Goal: Task Accomplishment & Management: Manage account settings

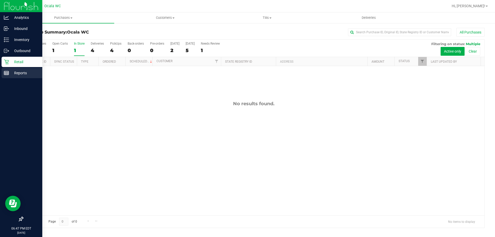
click at [6, 73] on icon at bounding box center [6, 72] width 5 height 5
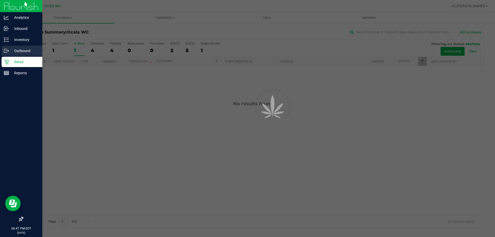
click at [11, 55] on div "Outbound" at bounding box center [22, 51] width 41 height 10
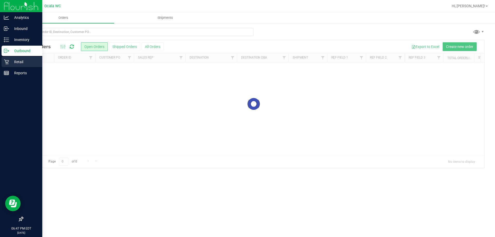
click at [7, 62] on icon at bounding box center [6, 61] width 5 height 5
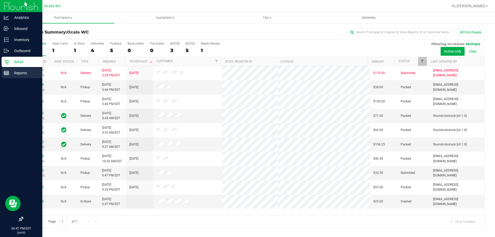
click at [14, 74] on p "Reports" at bounding box center [24, 73] width 31 height 6
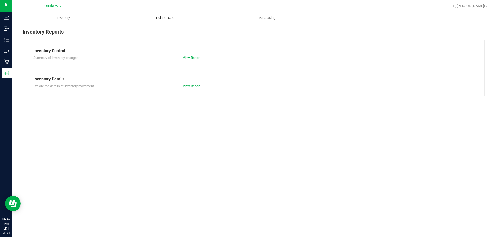
click at [169, 17] on span "Point of Sale" at bounding box center [165, 17] width 32 height 5
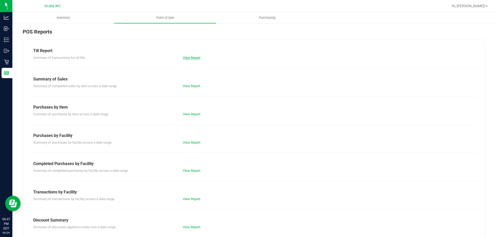
click at [194, 59] on link "View Report" at bounding box center [192, 58] width 18 height 4
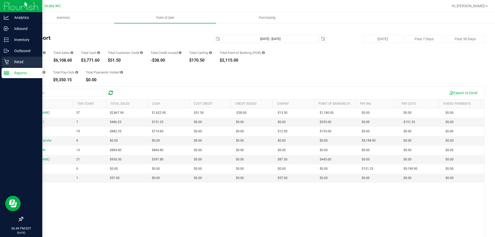
click at [8, 63] on icon at bounding box center [6, 61] width 5 height 5
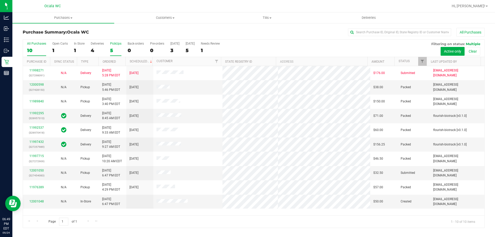
click at [115, 51] on div "5" at bounding box center [115, 50] width 11 height 6
click at [0, 0] on input "PickUps 5" at bounding box center [0, 0] width 0 height 0
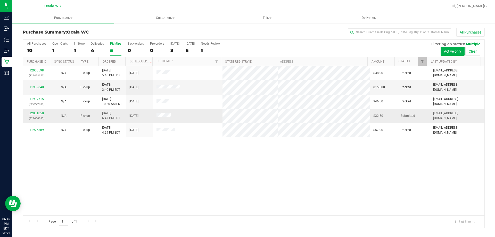
click at [39, 113] on link "12001050" at bounding box center [36, 113] width 14 height 4
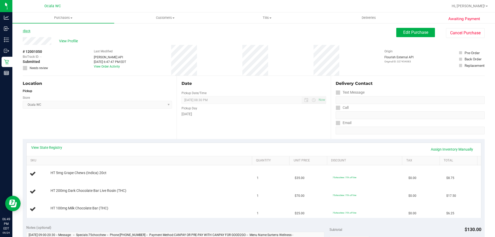
click at [29, 31] on link "Back" at bounding box center [27, 31] width 8 height 4
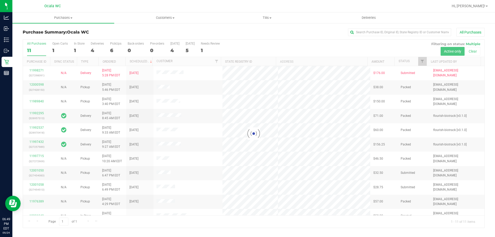
click at [113, 48] on div at bounding box center [253, 134] width 461 height 188
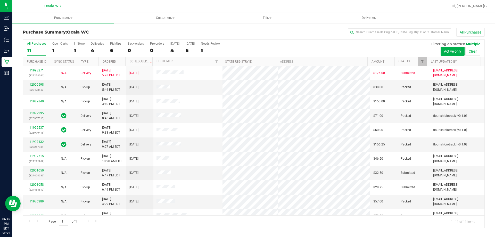
click at [113, 48] on div "6" at bounding box center [115, 50] width 11 height 6
click at [0, 0] on input "PickUps 6" at bounding box center [0, 0] width 0 height 0
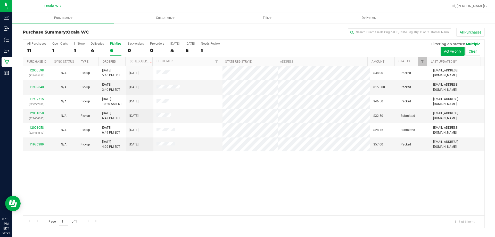
click at [204, 171] on div "12000598 (327428153) N/A Pickup 9/24/2025 5:46 PM EDT 9/25/2025 $38.00 Packed n…" at bounding box center [253, 140] width 461 height 149
click at [96, 51] on div "4" at bounding box center [97, 50] width 13 height 6
click at [0, 0] on input "Deliveries 4" at bounding box center [0, 0] width 0 height 0
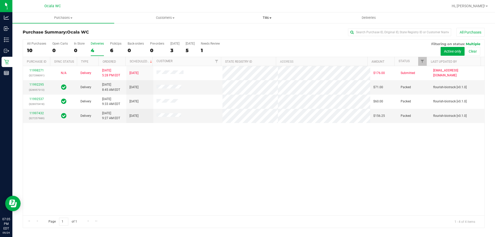
click at [265, 19] on span "Tills" at bounding box center [266, 17] width 101 height 5
click at [248, 32] on span "Manage tills" at bounding box center [233, 31] width 35 height 4
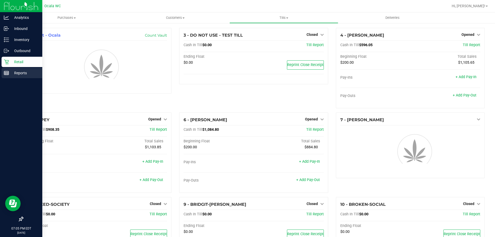
click at [8, 69] on div "Reports" at bounding box center [22, 73] width 41 height 10
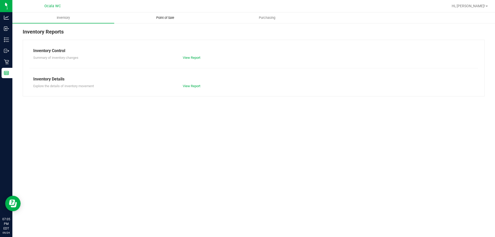
click at [174, 15] on span "Point of Sale" at bounding box center [165, 17] width 32 height 5
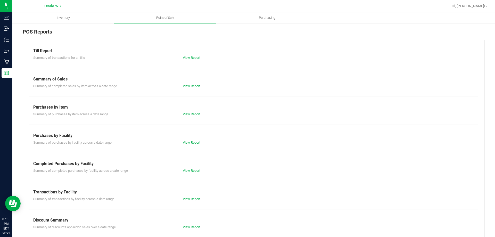
click at [195, 53] on div "Till Report" at bounding box center [253, 51] width 441 height 6
click at [195, 57] on link "View Report" at bounding box center [192, 58] width 18 height 4
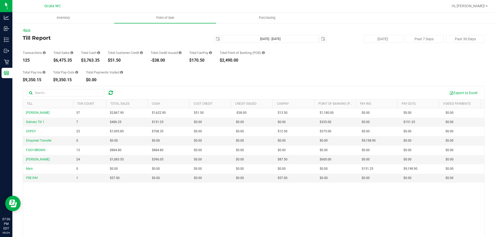
click at [27, 31] on link "Back" at bounding box center [27, 30] width 8 height 4
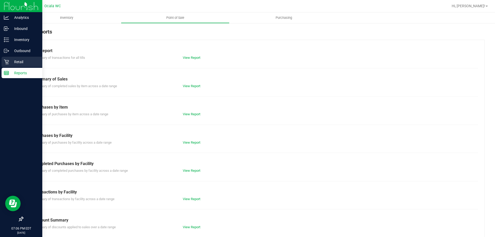
click at [7, 63] on icon at bounding box center [6, 61] width 5 height 5
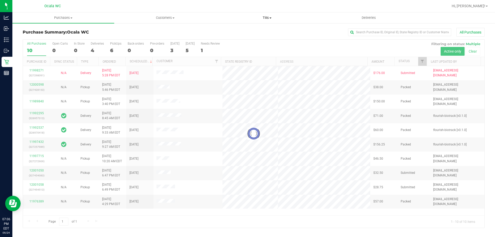
click at [265, 19] on span "Tills" at bounding box center [266, 17] width 101 height 5
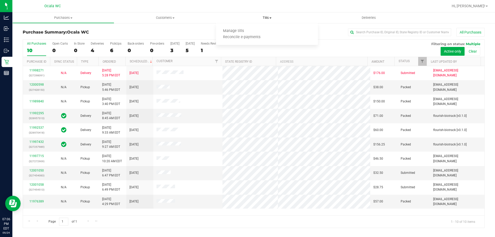
click at [265, 19] on span "Tills" at bounding box center [267, 17] width 102 height 5
click at [242, 31] on span "Manage tills" at bounding box center [233, 31] width 35 height 4
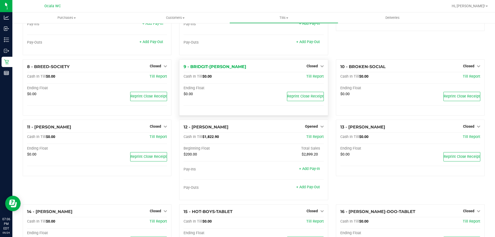
scroll to position [155, 0]
click at [311, 127] on span "Opened" at bounding box center [311, 126] width 13 height 4
click at [312, 138] on link "Close Till" at bounding box center [312, 137] width 14 height 4
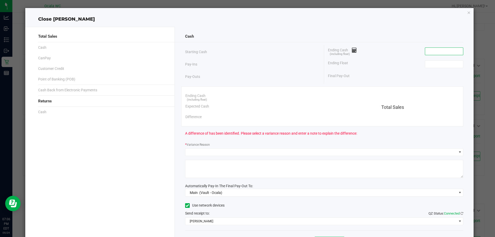
click at [428, 53] on input at bounding box center [444, 51] width 38 height 7
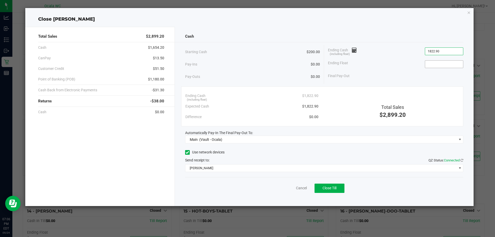
type input "$1,822.90"
click at [443, 64] on input at bounding box center [444, 64] width 38 height 7
type input "$200.00"
click at [398, 69] on div "Ending Float $200.00" at bounding box center [395, 64] width 135 height 13
click at [395, 73] on div "Final Pay-Out $1,622.90" at bounding box center [395, 76] width 135 height 11
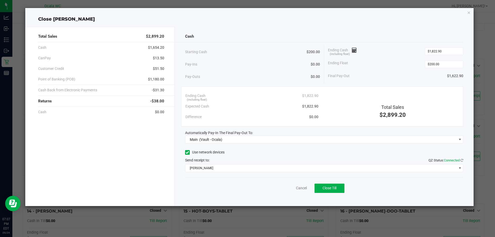
click at [392, 21] on div "Close BRANDY-CLARK" at bounding box center [249, 19] width 449 height 7
click at [325, 188] on span "Close Till" at bounding box center [329, 188] width 14 height 4
click at [286, 187] on link "Dismiss" at bounding box center [290, 187] width 12 height 5
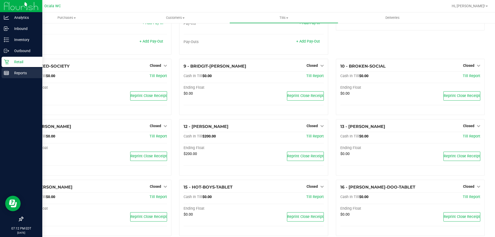
click at [16, 73] on p "Reports" at bounding box center [24, 73] width 31 height 6
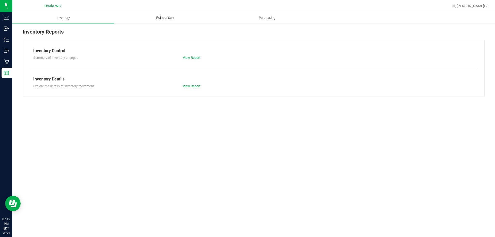
click at [163, 19] on span "Point of Sale" at bounding box center [165, 17] width 32 height 5
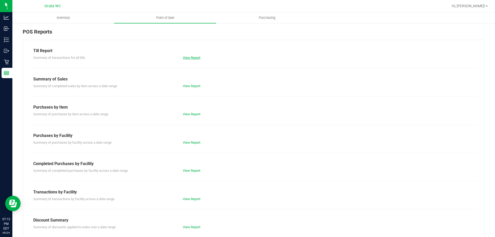
click at [191, 57] on link "View Report" at bounding box center [192, 58] width 18 height 4
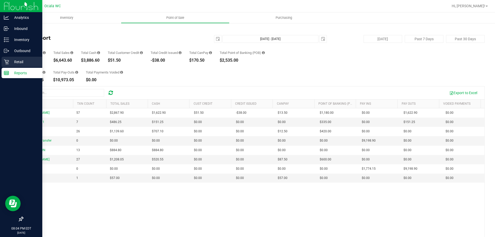
click at [10, 63] on p "Retail" at bounding box center [24, 62] width 31 height 6
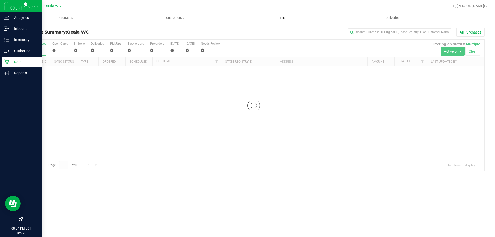
click at [282, 15] on uib-tab-heading "Tills Manage tills Reconcile e-payments" at bounding box center [284, 18] width 108 height 10
click at [251, 32] on span "Manage tills" at bounding box center [246, 31] width 35 height 4
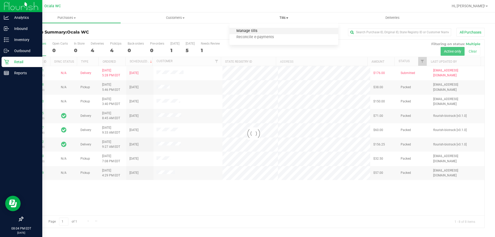
click at [246, 31] on span "Manage tills" at bounding box center [246, 31] width 35 height 4
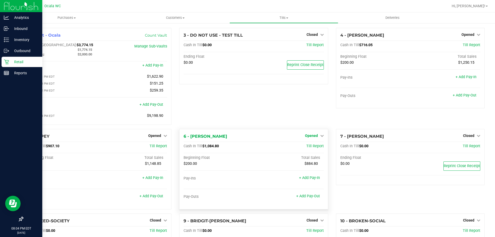
click at [307, 137] on span "Opened" at bounding box center [311, 136] width 13 height 4
click at [306, 148] on link "Close Till" at bounding box center [312, 146] width 14 height 4
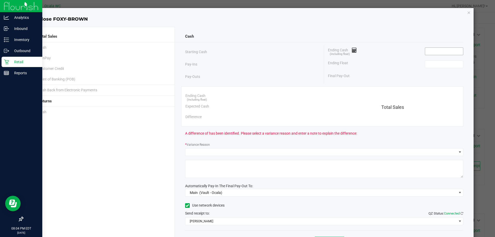
click at [435, 51] on input at bounding box center [444, 51] width 38 height 7
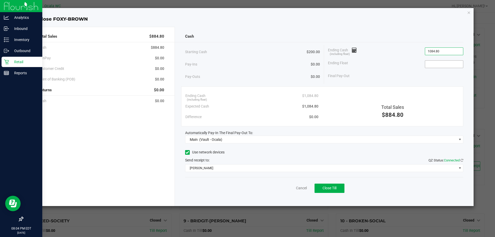
type input "$1,084.80"
click at [443, 65] on input at bounding box center [444, 64] width 38 height 7
type input "$200.00"
click at [415, 77] on div "Final Pay-Out $884.80" at bounding box center [395, 76] width 135 height 11
click at [396, 190] on div "Cancel Close Till" at bounding box center [324, 187] width 278 height 20
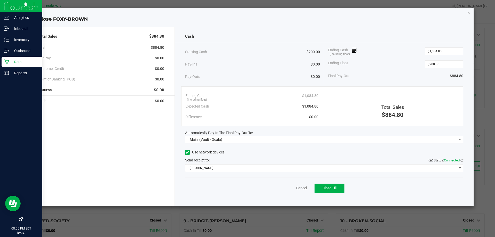
click at [372, 199] on div "Cash Starting Cash $200.00 Pay-Ins $0.00 Pay-Outs $0.00 Ending Cash (including …" at bounding box center [324, 116] width 299 height 179
click at [300, 188] on link "Cancel" at bounding box center [301, 187] width 11 height 5
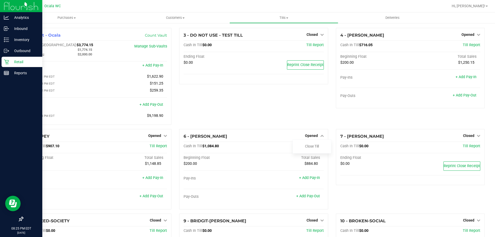
click at [290, 123] on div "3 - DO NOT USE - TEST TILL Closed Open Till Cash In Till $0.00 Till Report Endi…" at bounding box center [253, 78] width 156 height 101
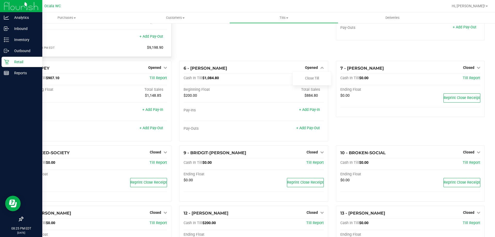
scroll to position [52, 0]
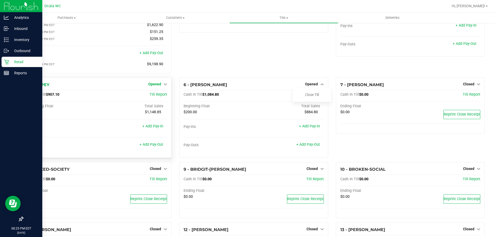
click at [155, 86] on span "Opened" at bounding box center [154, 84] width 13 height 4
click at [158, 95] on link "Close Till" at bounding box center [155, 95] width 14 height 4
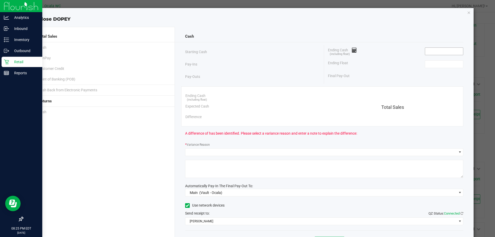
click at [436, 51] on input at bounding box center [444, 51] width 38 height 7
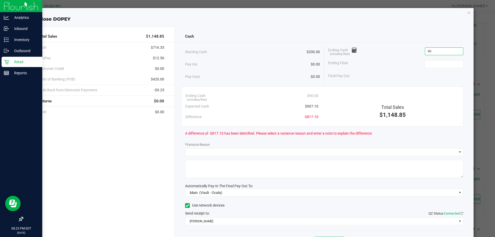
type input "9"
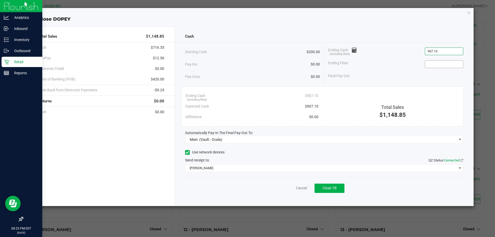
type input "$907.10"
click at [446, 61] on input at bounding box center [444, 64] width 38 height 7
type input "$200.00"
click at [414, 58] on div "Ending Float $200.00" at bounding box center [395, 64] width 135 height 13
click at [393, 26] on div "Total Sales $1,148.85 Cash $716.35 CanPay $12.50 Customer Credit $0.00 Point of…" at bounding box center [249, 114] width 449 height 183
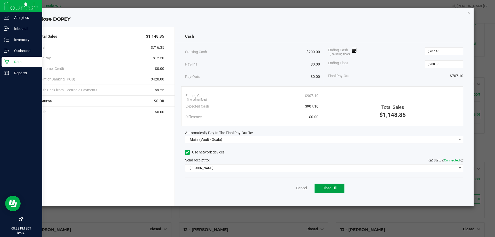
click at [329, 189] on span "Close Till" at bounding box center [329, 188] width 14 height 4
click at [287, 188] on link "Dismiss" at bounding box center [290, 187] width 12 height 5
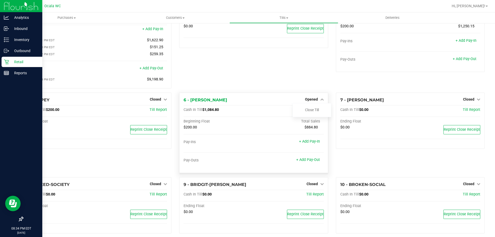
scroll to position [0, 0]
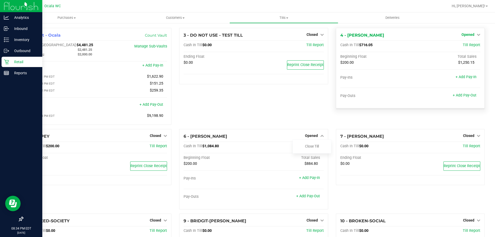
click at [465, 36] on span "Opened" at bounding box center [467, 34] width 13 height 4
click at [465, 43] on link "Close Till" at bounding box center [468, 45] width 14 height 4
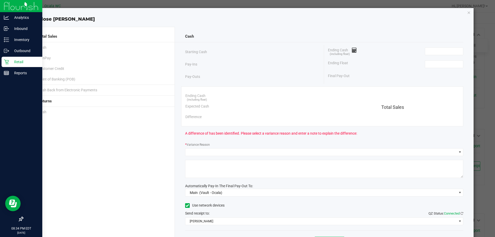
click at [390, 39] on div "Cash" at bounding box center [324, 36] width 278 height 11
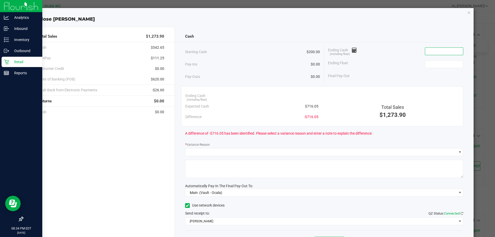
click at [437, 50] on input at bounding box center [444, 51] width 38 height 7
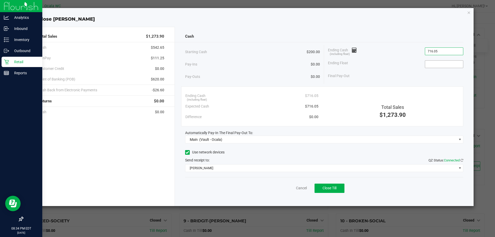
type input "$716.05"
click at [441, 67] on input at bounding box center [444, 64] width 38 height 7
type input "$200.00"
click at [416, 63] on div "Ending Float $200.00" at bounding box center [395, 64] width 135 height 13
click at [336, 190] on span "Close Till" at bounding box center [329, 188] width 14 height 4
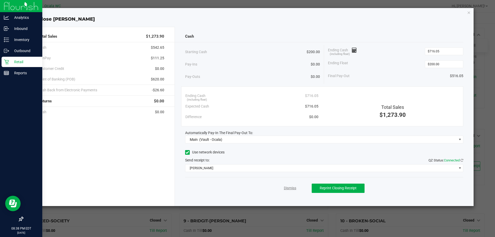
click at [287, 188] on link "Dismiss" at bounding box center [290, 187] width 12 height 5
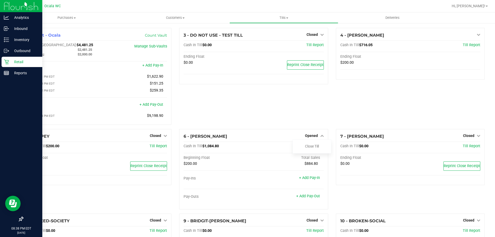
click at [277, 120] on div "3 - DO NOT USE - TEST TILL Closed Open Till Cash In Till $0.00 Till Report Endi…" at bounding box center [253, 78] width 156 height 101
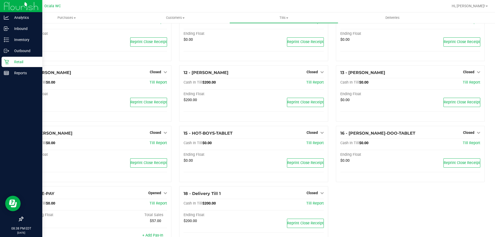
scroll to position [249, 0]
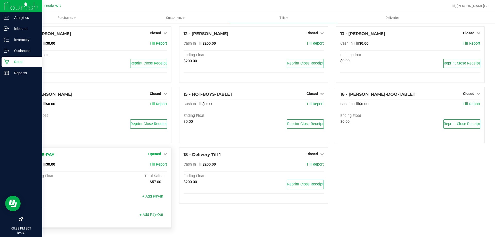
click at [155, 153] on span "Opened" at bounding box center [154, 154] width 13 height 4
click at [155, 162] on div "Close Till" at bounding box center [155, 165] width 38 height 6
click at [154, 165] on link "Close Till" at bounding box center [155, 165] width 14 height 4
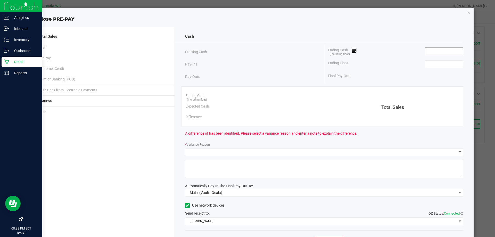
click at [432, 52] on input at bounding box center [444, 51] width 38 height 7
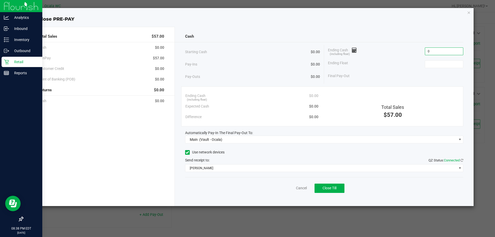
type input "$0.00"
click at [421, 63] on div "Ending Float" at bounding box center [395, 64] width 135 height 13
click at [436, 64] on input at bounding box center [444, 64] width 38 height 7
type input "$0.00"
click at [376, 68] on div "Ending Float $0.00" at bounding box center [395, 64] width 135 height 13
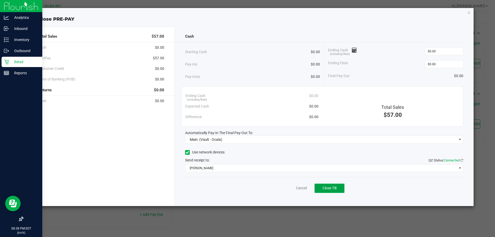
click at [328, 186] on span "Close Till" at bounding box center [329, 188] width 14 height 4
click at [292, 189] on link "Dismiss" at bounding box center [290, 187] width 12 height 5
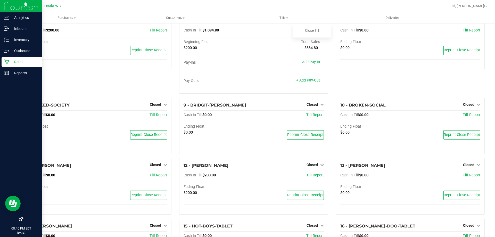
scroll to position [0, 0]
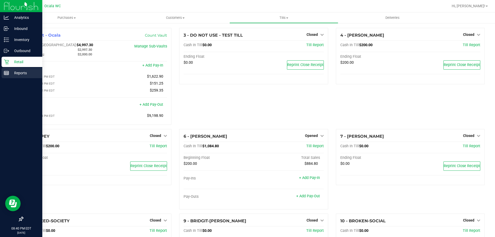
click at [7, 73] on line at bounding box center [7, 73] width 0 height 3
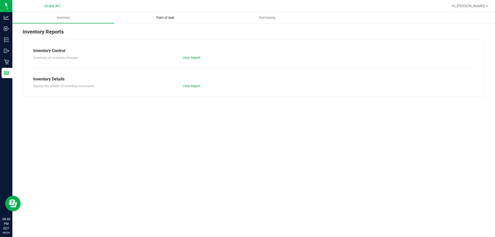
click at [177, 18] on span "Point of Sale" at bounding box center [165, 17] width 32 height 5
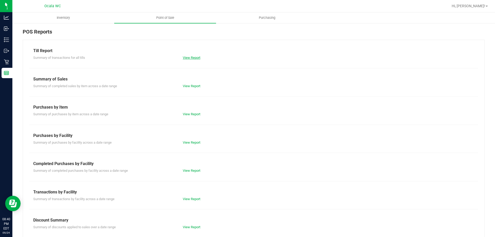
click at [197, 58] on link "View Report" at bounding box center [192, 58] width 18 height 4
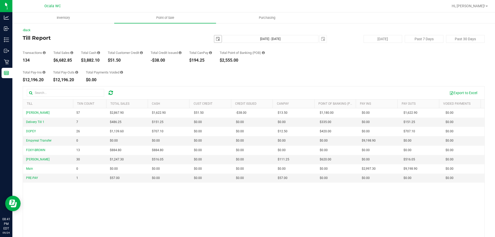
click at [216, 39] on span "select" at bounding box center [218, 39] width 4 height 4
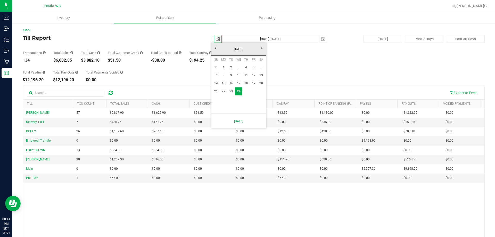
scroll to position [0, 13]
click at [216, 92] on link "21" at bounding box center [215, 91] width 7 height 8
type input "[DATE]"
type input "[DATE] - [DATE]"
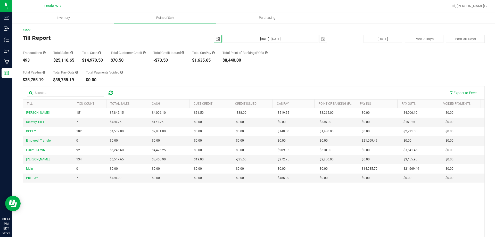
click at [216, 37] on span "select" at bounding box center [218, 39] width 4 height 4
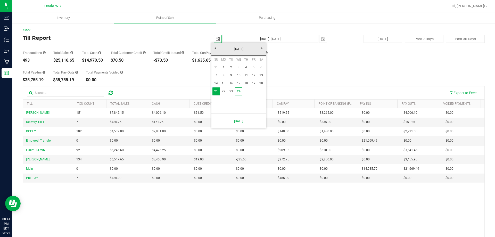
click at [223, 67] on link "1" at bounding box center [223, 67] width 7 height 8
type input "[DATE]"
type input "[DATE] - [DATE]"
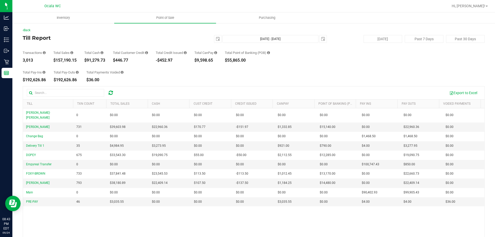
click at [94, 40] on h4 "Till Report" at bounding box center [100, 38] width 154 height 6
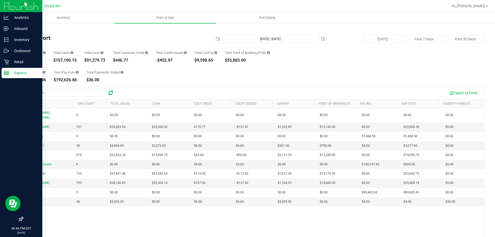
click at [5, 78] on link "Reports" at bounding box center [21, 73] width 42 height 11
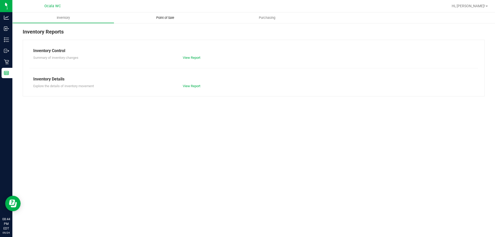
click at [170, 18] on span "Point of Sale" at bounding box center [165, 17] width 32 height 5
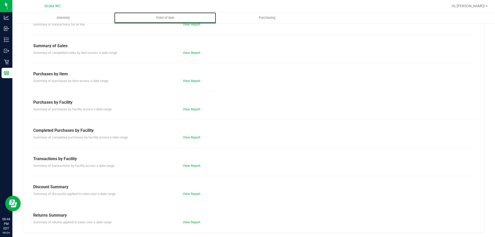
scroll to position [34, 0]
click at [194, 194] on link "View Report" at bounding box center [192, 193] width 18 height 4
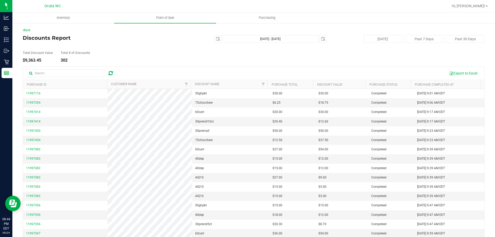
click at [27, 33] on div "Back Discounts Report [DATE] [DATE] - [DATE] [DATE] [DATE] Past 7 Days Past 30 …" at bounding box center [254, 139] width 462 height 223
click at [30, 30] on link "Back" at bounding box center [27, 30] width 8 height 4
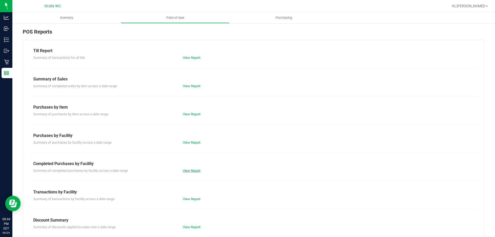
click at [196, 170] on link "View Report" at bounding box center [192, 171] width 18 height 4
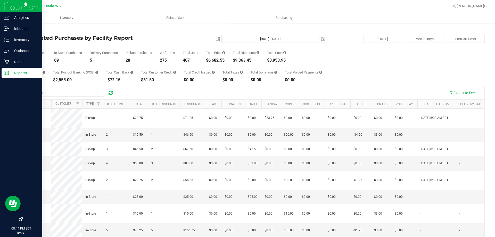
click at [12, 72] on p "Reports" at bounding box center [24, 73] width 31 height 6
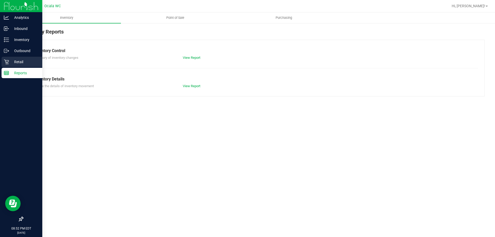
click at [9, 66] on div "Retail" at bounding box center [22, 62] width 41 height 10
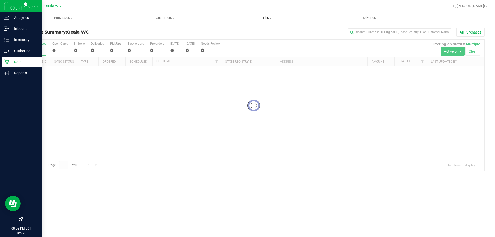
click at [267, 16] on span "Tills" at bounding box center [266, 17] width 101 height 5
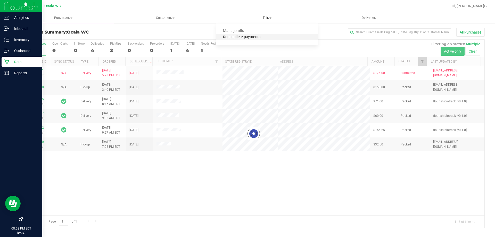
click at [242, 39] on span "Reconcile e-payments" at bounding box center [241, 37] width 51 height 4
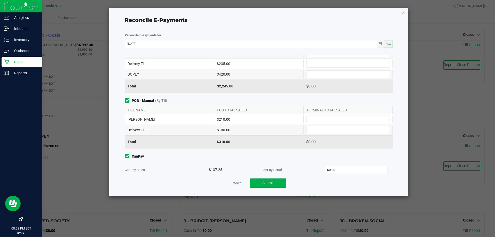
scroll to position [72, 0]
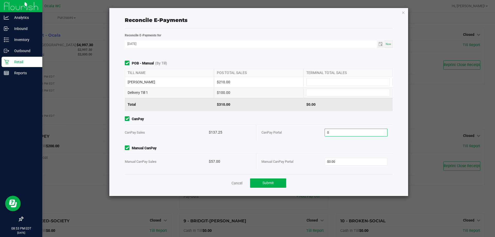
click at [346, 133] on input "0" at bounding box center [356, 132] width 63 height 7
type input "$137.25"
click at [344, 161] on input "0" at bounding box center [356, 161] width 63 height 7
type input "$57.00"
click at [332, 146] on span "Manual CanPay" at bounding box center [259, 147] width 268 height 5
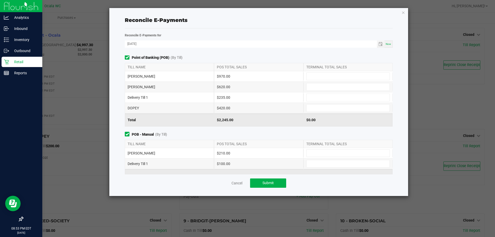
scroll to position [0, 0]
click at [329, 77] on input at bounding box center [348, 76] width 83 height 7
click at [316, 108] on input at bounding box center [348, 108] width 83 height 7
type input "$1,180.00"
type input "420"
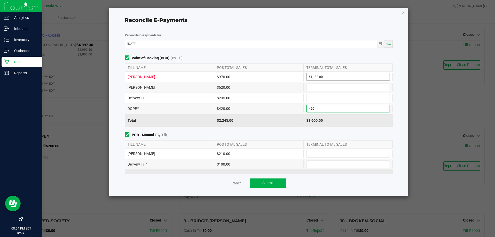
type input "1180"
type input "$420.00"
click at [324, 77] on input "1180" at bounding box center [348, 76] width 83 height 7
type input "$970.00"
click at [311, 86] on input at bounding box center [348, 87] width 83 height 7
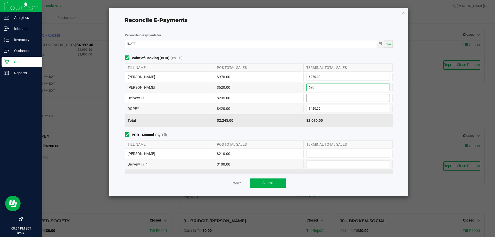
type input "$620.00"
click at [314, 96] on input at bounding box center [348, 97] width 83 height 7
type input "$235.00"
click at [347, 130] on div "Point of Banking (POB) (By Till) TILL NAME POS TOTAL SALES TERMINAL TOTAL SALES…" at bounding box center [259, 114] width 276 height 119
click at [338, 153] on input at bounding box center [348, 153] width 83 height 7
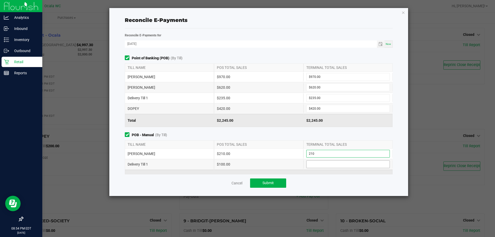
type input "$210.00"
click at [336, 162] on input at bounding box center [348, 164] width 83 height 7
type input "$100.00"
click at [340, 136] on span "POB - Manual (By Till)" at bounding box center [259, 134] width 268 height 5
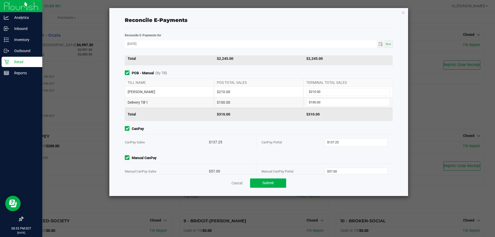
scroll to position [72, 0]
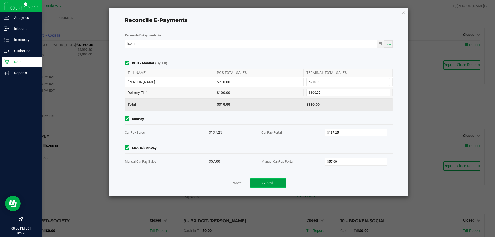
click at [280, 185] on button "Submit" at bounding box center [268, 182] width 36 height 9
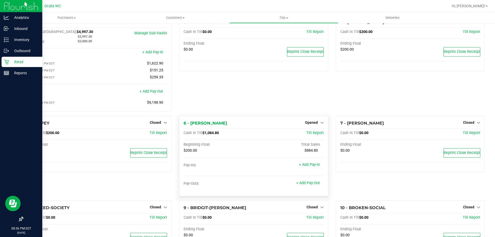
scroll to position [26, 0]
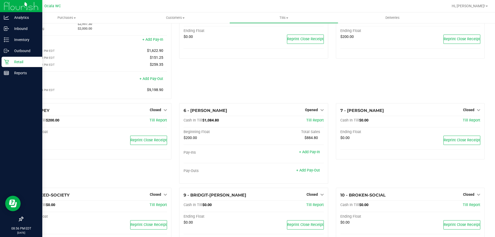
click at [281, 84] on div "3 - DO NOT USE - TEST TILL Closed Open Till Cash In Till $0.00 Till Report Endi…" at bounding box center [253, 52] width 156 height 101
click at [310, 111] on span "Opened" at bounding box center [311, 110] width 13 height 4
click at [309, 121] on link "Close Till" at bounding box center [312, 120] width 14 height 4
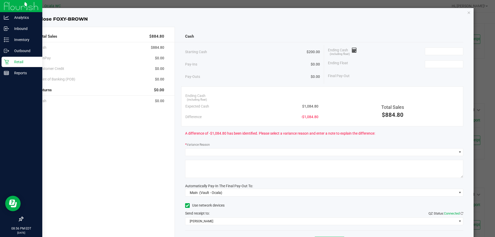
click at [283, 70] on div "Pay-Outs $0.00" at bounding box center [252, 77] width 135 height 14
click at [284, 70] on div "Pay-Outs $0.00" at bounding box center [252, 77] width 135 height 14
click at [425, 52] on input at bounding box center [444, 51] width 38 height 7
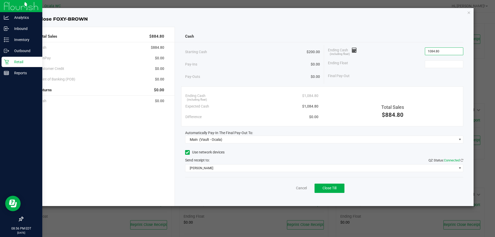
type input "$1,084.80"
click at [399, 61] on div "Ending Float" at bounding box center [395, 64] width 135 height 13
click at [443, 65] on input at bounding box center [444, 64] width 38 height 7
type input "$200.00"
click at [373, 59] on div "Ending Float $200.00" at bounding box center [395, 64] width 135 height 13
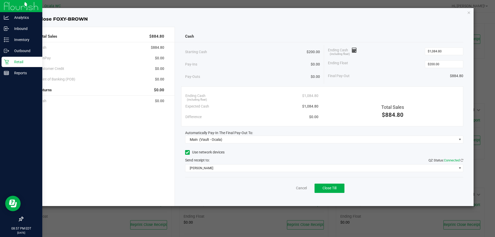
click at [406, 34] on div "Cash" at bounding box center [324, 36] width 278 height 11
click at [366, 192] on div "Cancel Close Till" at bounding box center [324, 187] width 278 height 20
click at [339, 189] on button "Close Till" at bounding box center [329, 188] width 30 height 9
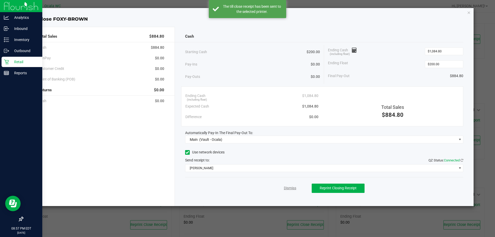
click at [288, 187] on link "Dismiss" at bounding box center [290, 187] width 12 height 5
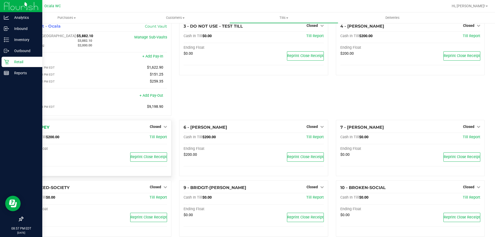
scroll to position [0, 0]
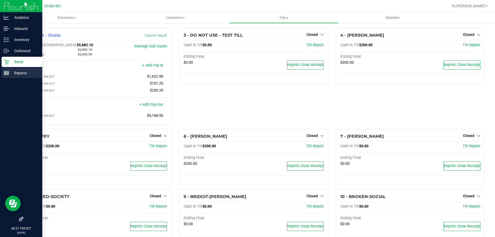
click at [18, 72] on p "Reports" at bounding box center [24, 73] width 31 height 6
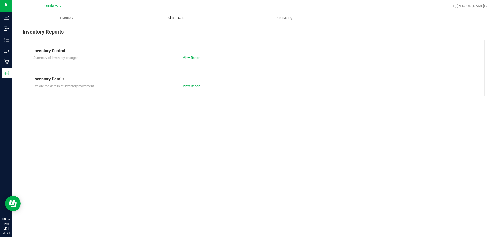
click at [182, 16] on span "Point of Sale" at bounding box center [175, 17] width 32 height 5
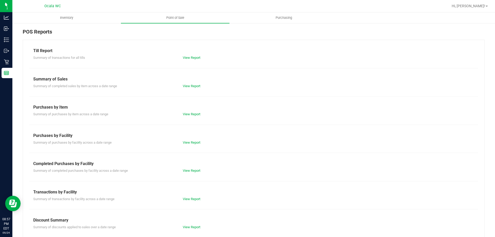
click at [181, 60] on div "View Report" at bounding box center [254, 57] width 150 height 5
click at [183, 59] on link "View Report" at bounding box center [192, 58] width 18 height 4
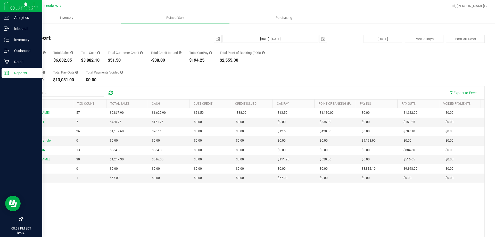
click at [10, 73] on p "Reports" at bounding box center [24, 73] width 31 height 6
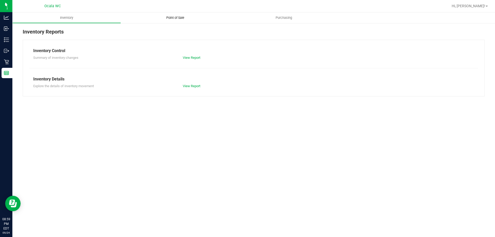
click at [174, 18] on span "Point of Sale" at bounding box center [175, 17] width 32 height 5
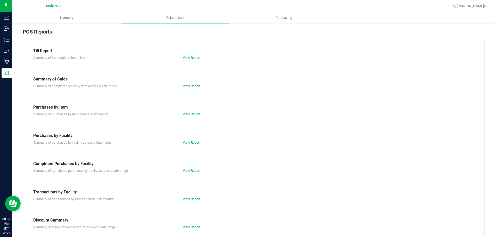
click at [196, 55] on div "View Report" at bounding box center [254, 57] width 150 height 5
click at [193, 57] on link "View Report" at bounding box center [192, 58] width 18 height 4
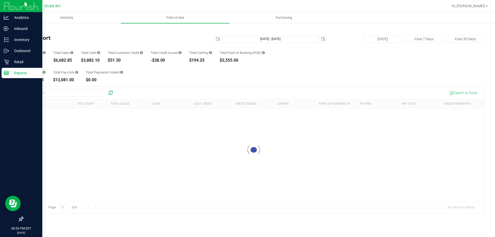
click at [16, 73] on p "Reports" at bounding box center [24, 73] width 31 height 6
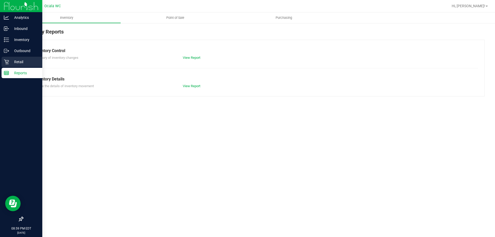
click at [12, 60] on p "Retail" at bounding box center [24, 62] width 31 height 6
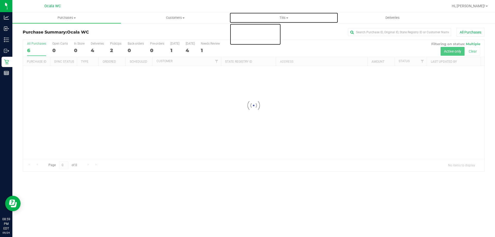
click at [287, 18] on span at bounding box center [287, 18] width 2 height 1
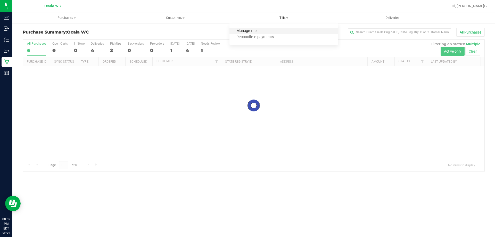
click at [252, 32] on span "Manage tills" at bounding box center [246, 31] width 35 height 4
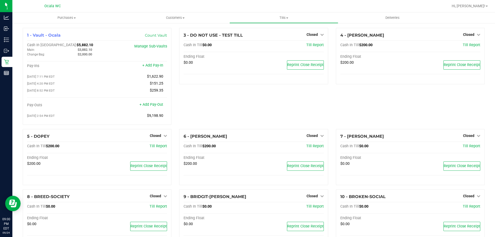
click at [411, 9] on div at bounding box center [270, 6] width 356 height 10
